Goal: Transaction & Acquisition: Book appointment/travel/reservation

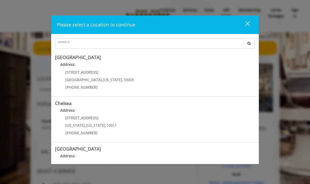
click at [85, 74] on div "[STREET_ADDRESS][US_STATE] (212) 598-1840" at bounding box center [95, 81] width 81 height 23
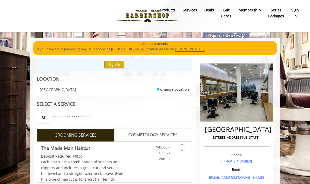
click at [112, 65] on button "Sign In" at bounding box center [114, 65] width 20 height 8
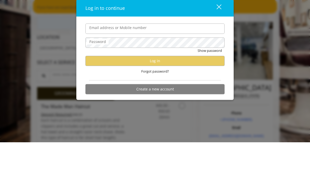
scroll to position [42, 0]
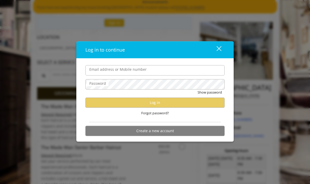
type input "**********"
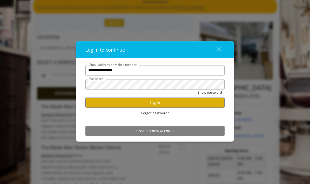
click at [113, 106] on button "Log in" at bounding box center [154, 103] width 139 height 10
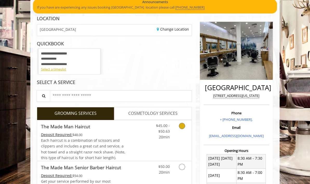
click at [183, 123] on icon "Grooming services" at bounding box center [182, 126] width 6 height 6
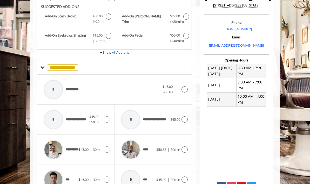
scroll to position [133, 0]
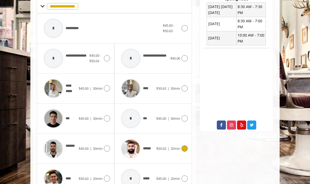
click at [185, 147] on icon at bounding box center [184, 148] width 6 height 6
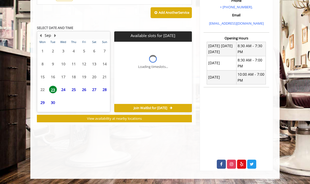
scroll to position [131, 0]
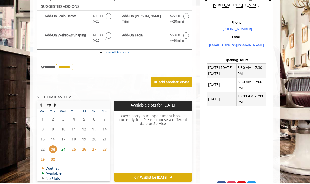
click at [63, 146] on span "24" at bounding box center [63, 150] width 8 height 8
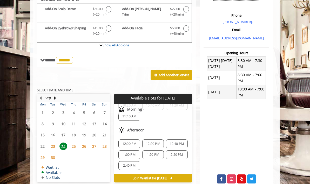
scroll to position [18, 0]
click at [54, 95] on button "Next Month" at bounding box center [55, 98] width 4 height 6
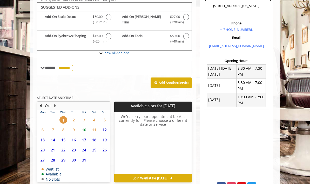
click at [74, 117] on span "2" at bounding box center [74, 120] width 8 height 8
click at [81, 117] on span "3" at bounding box center [84, 120] width 8 height 8
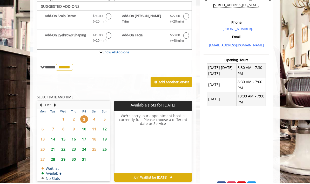
click at [101, 120] on span "5" at bounding box center [105, 120] width 8 height 8
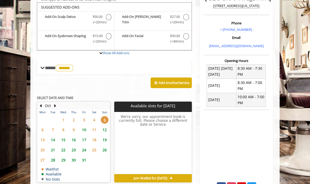
click at [95, 117] on span "4" at bounding box center [94, 120] width 8 height 8
click at [41, 126] on span "6" at bounding box center [43, 130] width 8 height 8
click at [52, 127] on span "7" at bounding box center [53, 130] width 8 height 8
click at [85, 130] on span "10" at bounding box center [84, 130] width 8 height 8
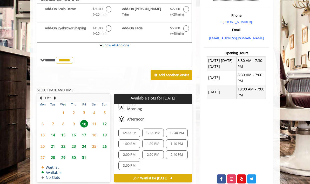
scroll to position [29, 0]
click at [105, 124] on span "12" at bounding box center [105, 124] width 8 height 8
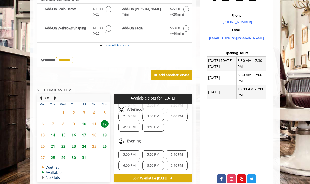
scroll to position [67, 0]
click at [53, 133] on span "14" at bounding box center [53, 135] width 8 height 8
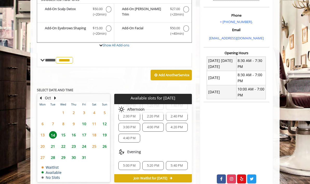
click at [84, 123] on span "10" at bounding box center [84, 124] width 8 height 8
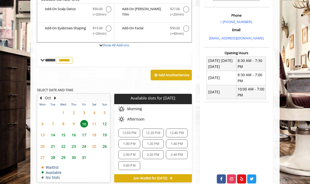
scroll to position [29, 0]
click at [104, 120] on span "12" at bounding box center [105, 124] width 8 height 8
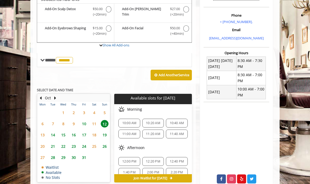
scroll to position [160, 0]
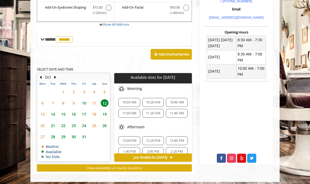
click at [53, 111] on span "14" at bounding box center [53, 114] width 8 height 8
click at [52, 101] on span "7" at bounding box center [53, 103] width 8 height 8
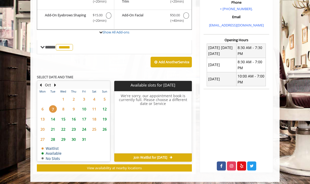
click at [52, 116] on span "14" at bounding box center [53, 119] width 8 height 8
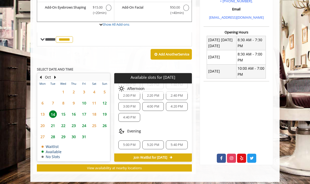
scroll to position [67, 0]
click at [62, 112] on span "15" at bounding box center [63, 114] width 8 height 8
click at [71, 113] on span "16" at bounding box center [74, 114] width 8 height 8
click at [83, 111] on span "17" at bounding box center [84, 114] width 8 height 8
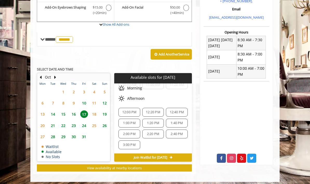
scroll to position [29, 0]
click at [39, 75] on button "Previous Month" at bounding box center [40, 77] width 4 height 6
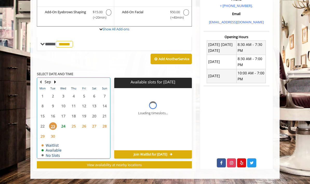
scroll to position [0, 0]
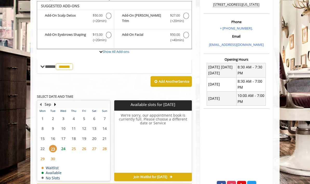
click at [61, 145] on span "24" at bounding box center [63, 149] width 8 height 8
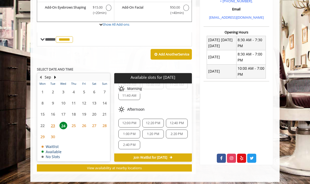
scroll to position [18, 0]
click at [105, 124] on span "28" at bounding box center [105, 126] width 8 height 8
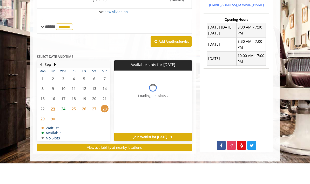
scroll to position [0, 0]
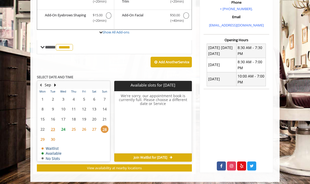
click at [167, 156] on span "Join Waitlist for [DATE]" at bounding box center [150, 158] width 33 height 4
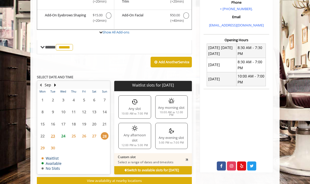
click at [131, 113] on div "10:00 AM to 7:00 PM" at bounding box center [134, 114] width 27 height 3
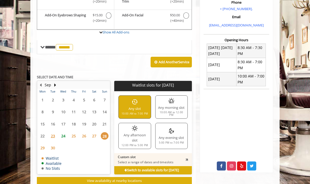
click at [173, 154] on div "Custom slot Select a range of dates and timeslots" at bounding box center [152, 159] width 77 height 13
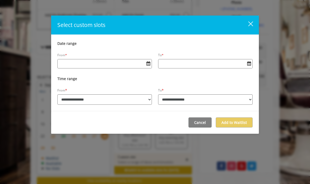
click at [151, 66] on button "Open Calendar" at bounding box center [148, 63] width 7 height 9
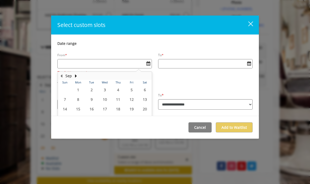
scroll to position [21, 0]
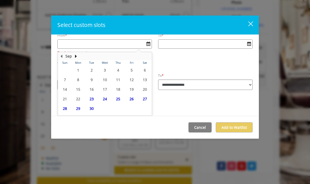
click at [63, 108] on span "28" at bounding box center [65, 109] width 8 height 8
type input "**********"
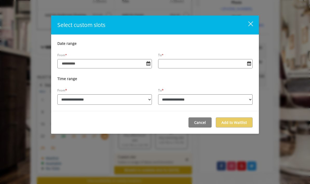
click at [248, 66] on span "Open Calendar" at bounding box center [249, 63] width 4 height 4
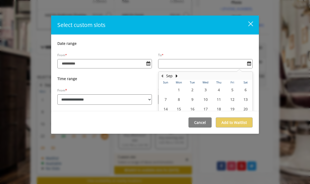
scroll to position [26, 0]
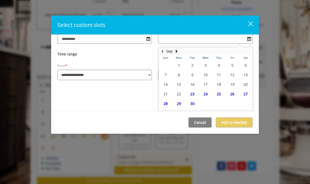
click at [165, 104] on span "28" at bounding box center [166, 104] width 8 height 8
type input "**********"
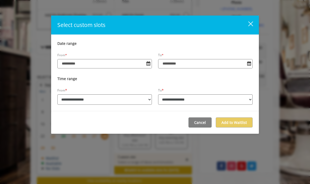
click at [68, 98] on select "**********" at bounding box center [104, 99] width 94 height 10
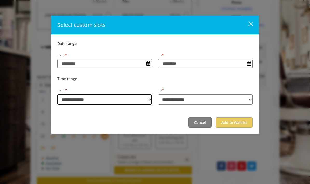
select select "**********"
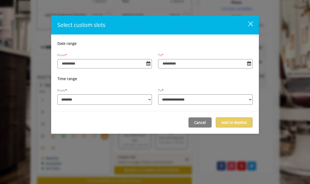
click at [221, 100] on select "**********" at bounding box center [205, 99] width 94 height 10
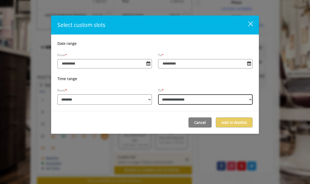
select select "**********"
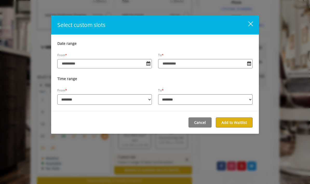
click at [236, 120] on button "Add to Waitlist" at bounding box center [233, 122] width 37 height 10
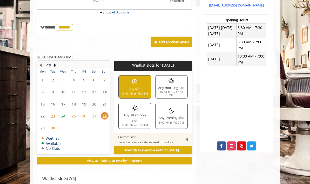
scroll to position [173, 0]
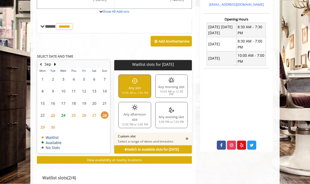
click at [172, 148] on span "Switch to available slots for [DATE]" at bounding box center [151, 150] width 54 height 4
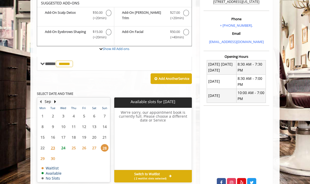
click at [169, 175] on icon at bounding box center [170, 176] width 3 height 3
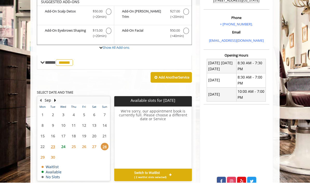
scroll to position [157, 0]
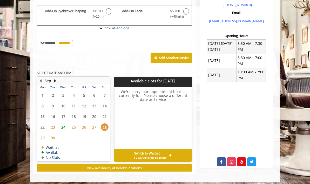
click at [63, 123] on span "24" at bounding box center [63, 127] width 8 height 8
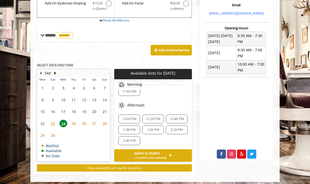
scroll to position [18, 0]
click at [54, 70] on button "Next Month" at bounding box center [55, 73] width 4 height 6
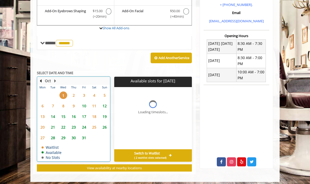
scroll to position [0, 0]
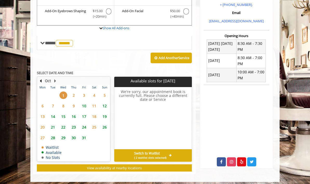
click at [104, 105] on span "12" at bounding box center [105, 106] width 8 height 8
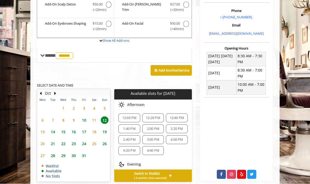
scroll to position [144, 0]
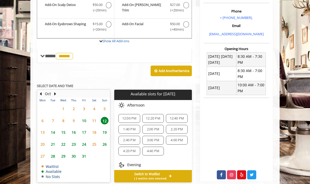
click at [158, 138] on span "3:00 PM" at bounding box center [153, 140] width 12 height 4
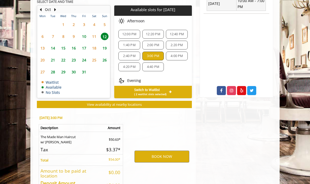
scroll to position [239, 0]
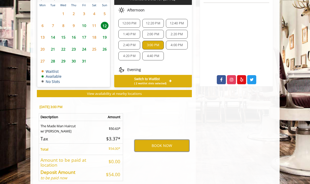
click at [169, 142] on button "BOOK NOW" at bounding box center [161, 146] width 55 height 12
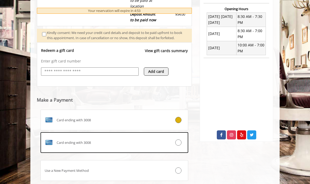
scroll to position [199, 0]
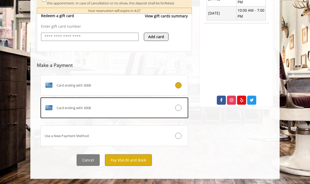
click at [137, 161] on button "Pay $54.00 and Book" at bounding box center [128, 160] width 47 height 12
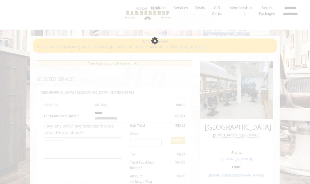
scroll to position [0, 0]
